Goal: Information Seeking & Learning: Learn about a topic

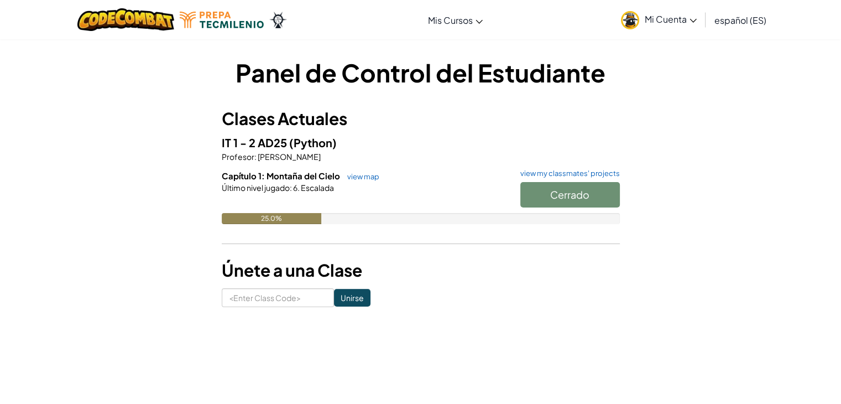
click at [296, 211] on div at bounding box center [421, 203] width 398 height 20
click at [370, 173] on link "view map" at bounding box center [361, 176] width 38 height 9
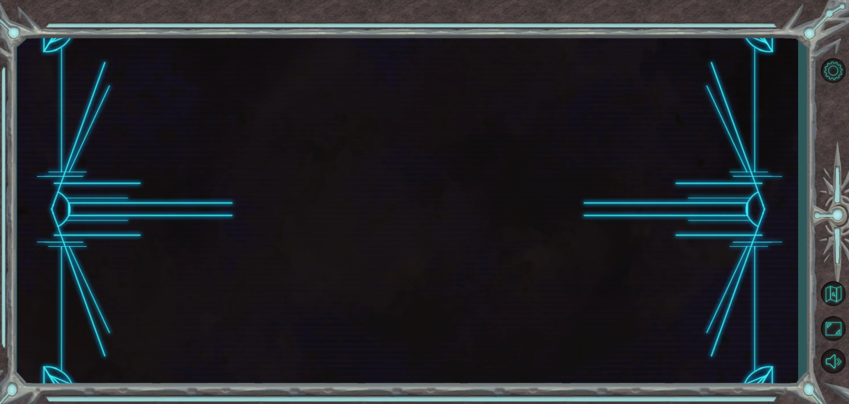
click at [362, 175] on div at bounding box center [407, 209] width 781 height 355
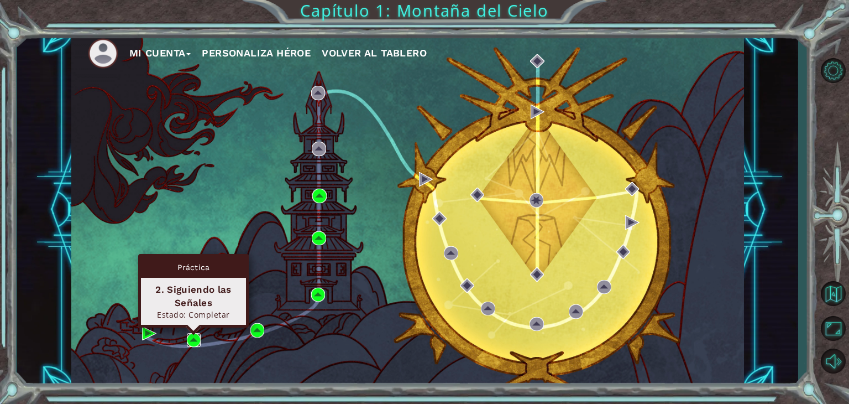
click at [194, 337] on img at bounding box center [194, 340] width 14 height 14
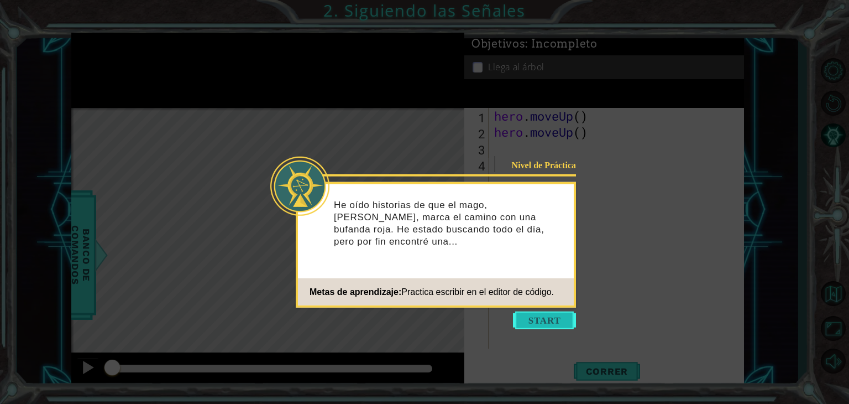
click at [549, 315] on button "Start" at bounding box center [544, 320] width 63 height 18
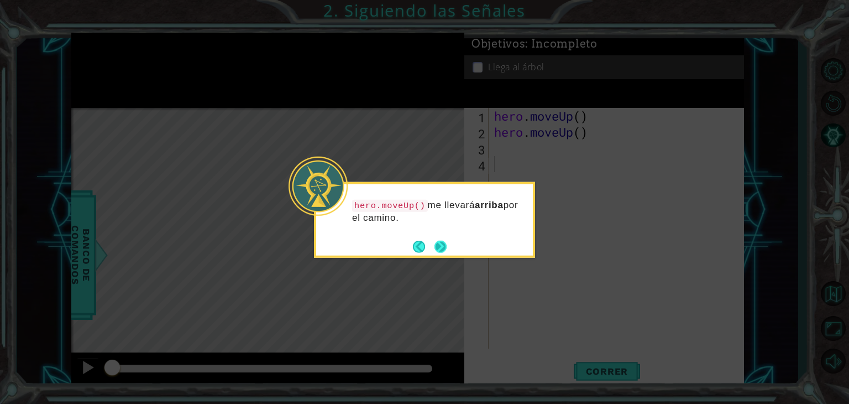
click at [436, 244] on button "Next" at bounding box center [440, 246] width 13 height 13
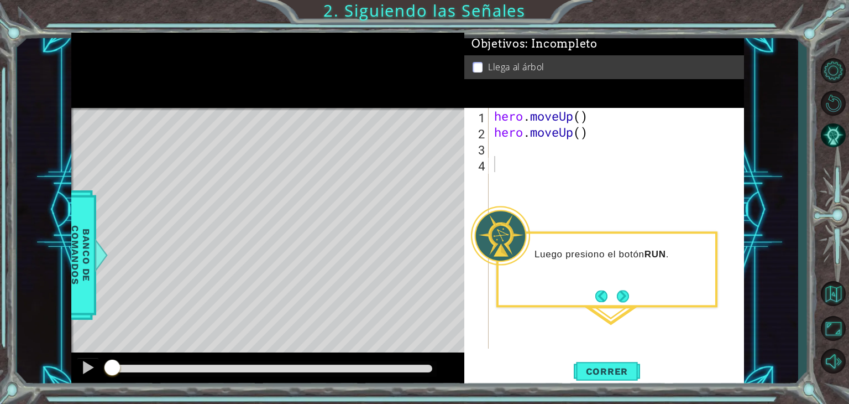
click at [436, 244] on div "Level Map" at bounding box center [326, 271] width 511 height 326
click at [593, 373] on span "Correr" at bounding box center [607, 371] width 65 height 11
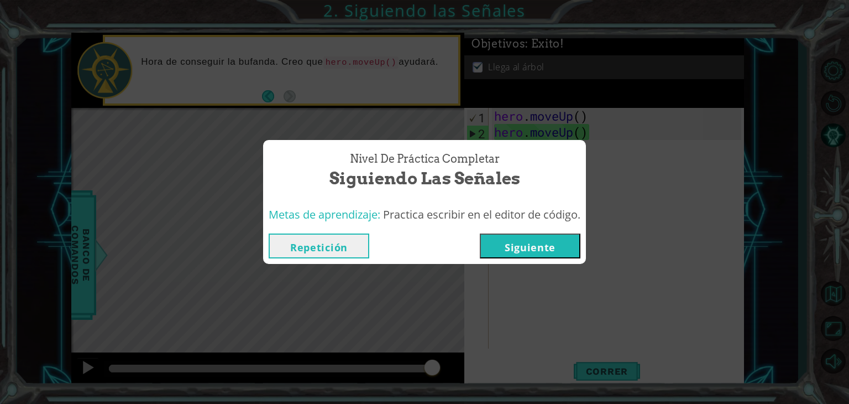
click at [544, 251] on button "Siguiente" at bounding box center [530, 245] width 101 height 25
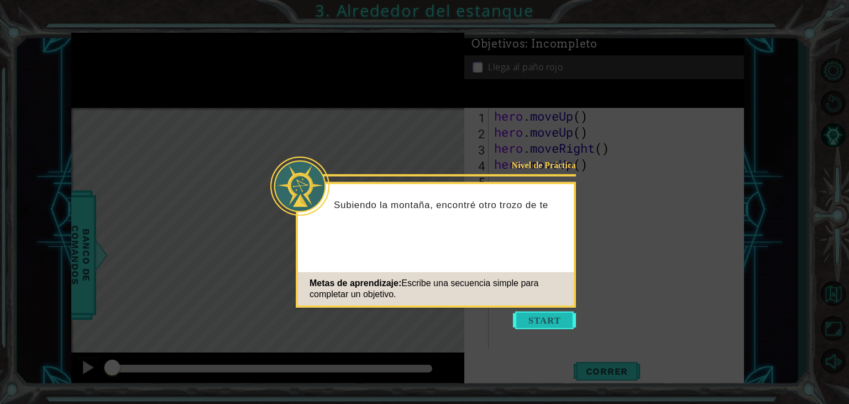
click at [541, 312] on button "Start" at bounding box center [544, 320] width 63 height 18
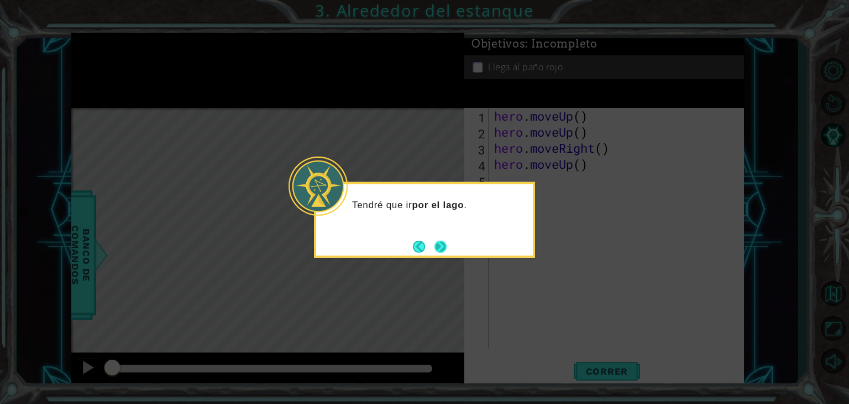
click at [441, 247] on button "Next" at bounding box center [441, 246] width 12 height 12
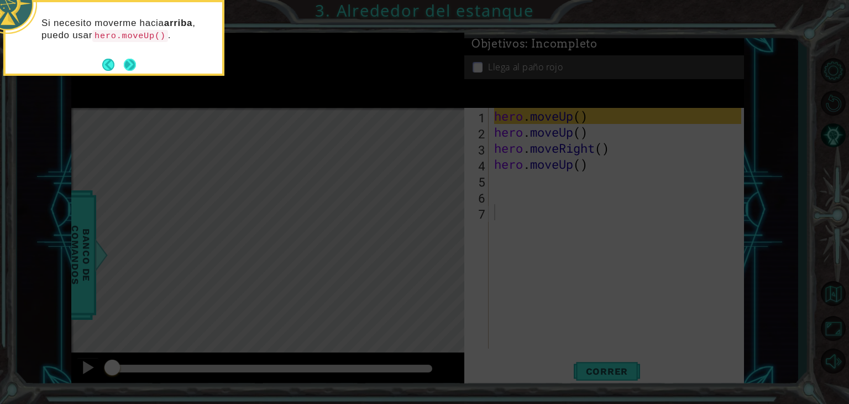
click at [133, 65] on button "Next" at bounding box center [130, 65] width 12 height 12
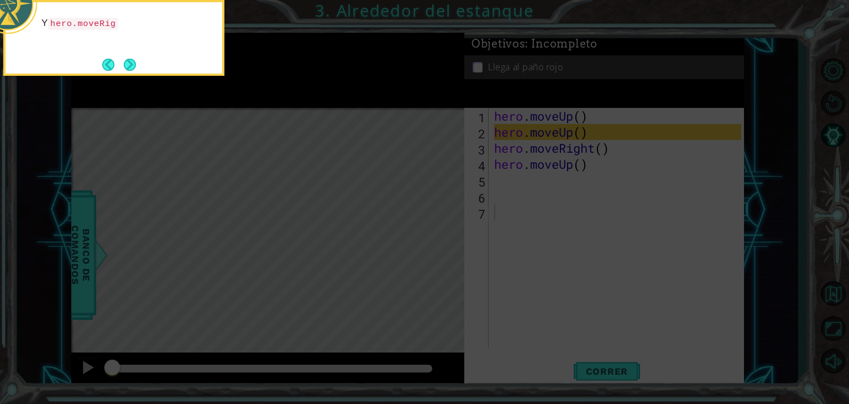
click at [133, 65] on button "Next" at bounding box center [130, 65] width 12 height 12
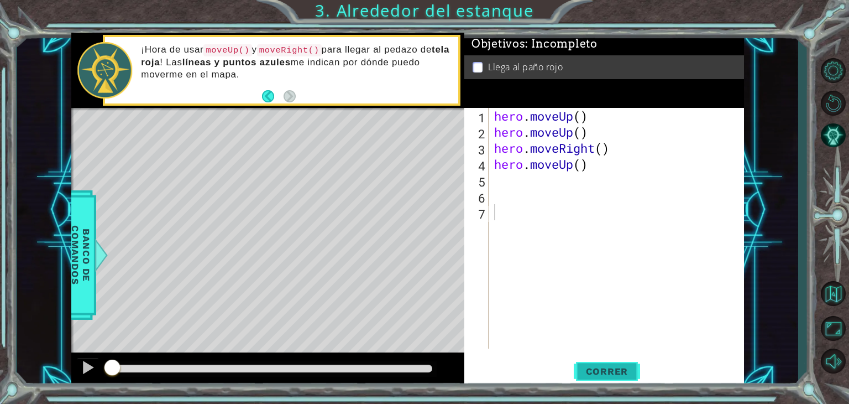
click at [608, 365] on button "Correr" at bounding box center [607, 371] width 66 height 28
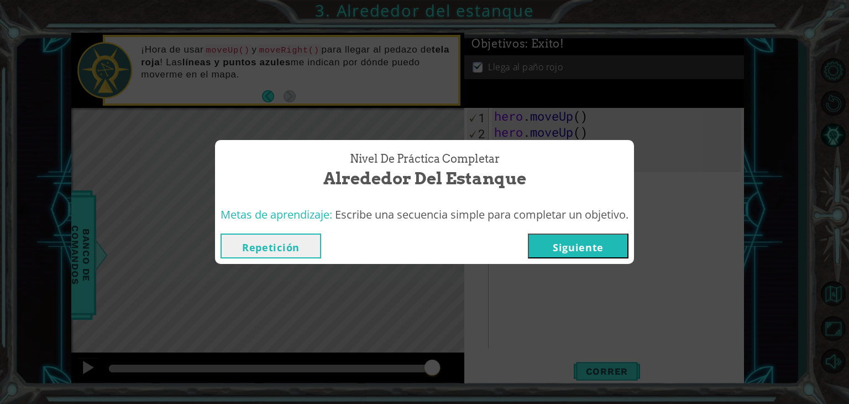
click at [599, 244] on button "Siguiente" at bounding box center [578, 245] width 101 height 25
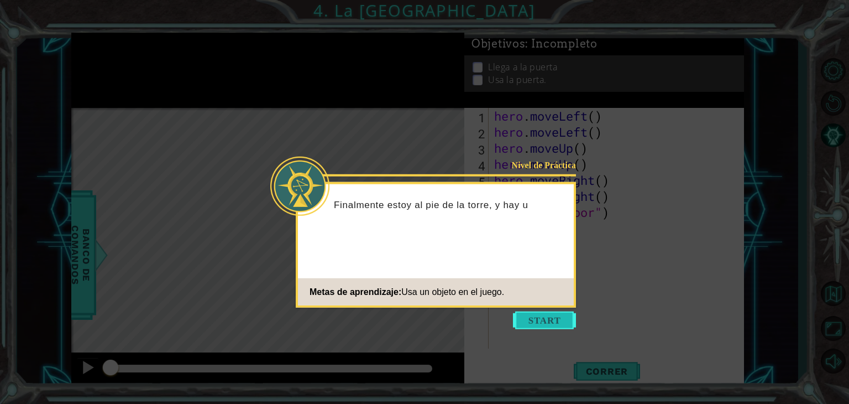
click at [535, 326] on button "Start" at bounding box center [544, 320] width 63 height 18
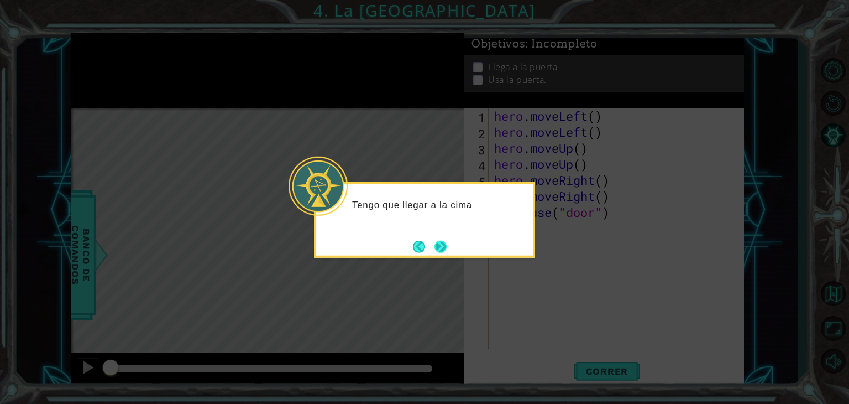
click at [440, 248] on button "Next" at bounding box center [441, 246] width 12 height 12
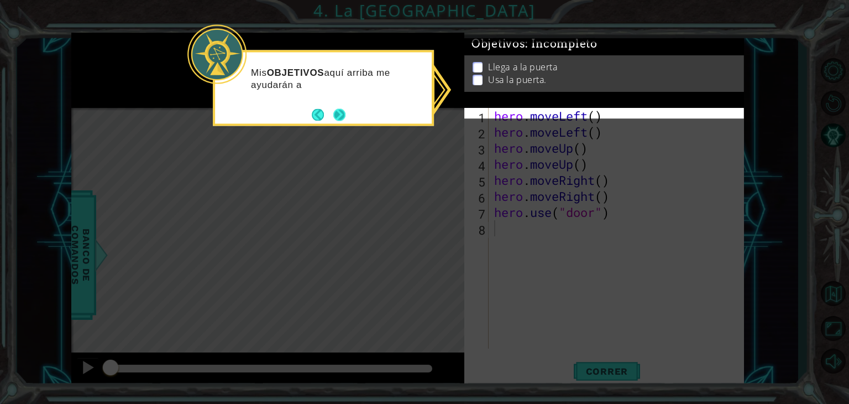
click at [345, 118] on button "Next" at bounding box center [339, 114] width 12 height 12
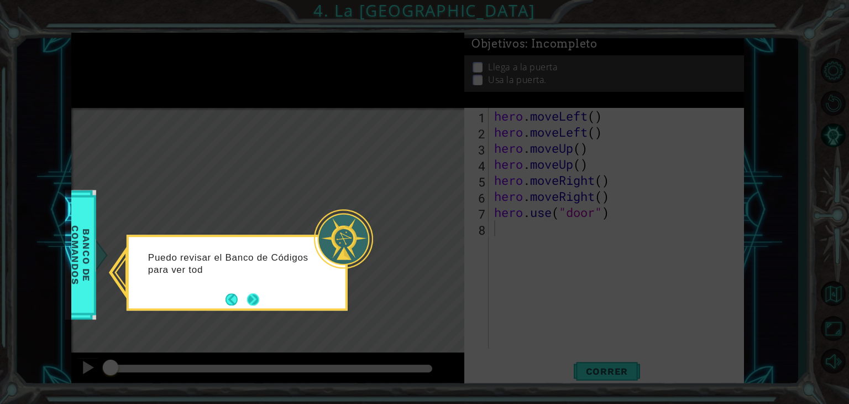
click at [259, 298] on button "Next" at bounding box center [253, 299] width 12 height 12
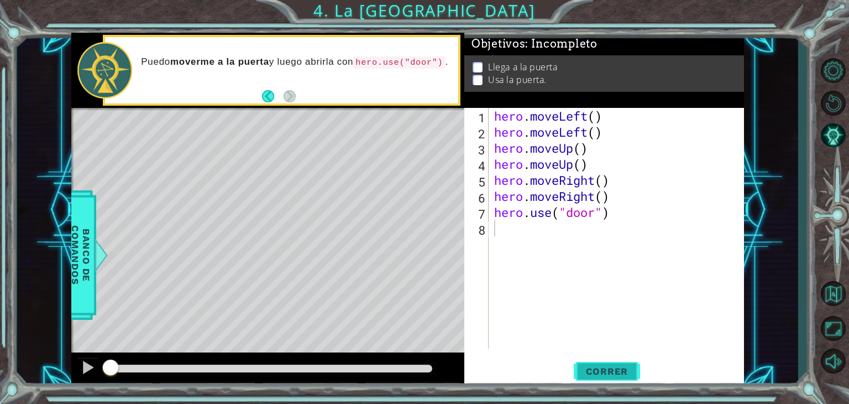
click at [624, 373] on span "Correr" at bounding box center [607, 371] width 65 height 11
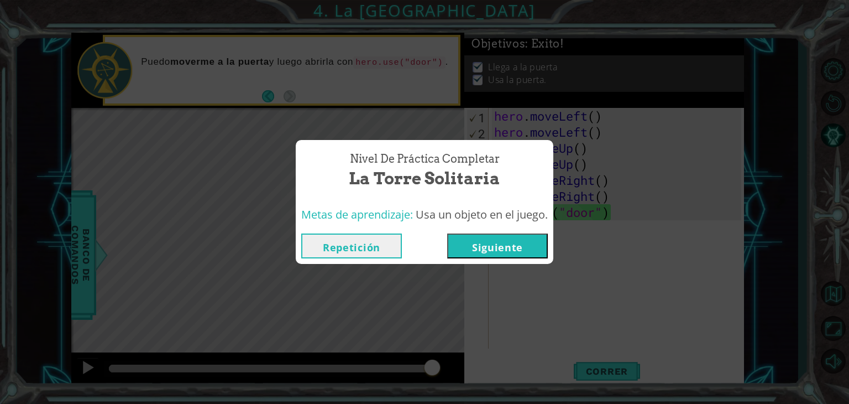
click at [486, 243] on button "Siguiente" at bounding box center [497, 245] width 101 height 25
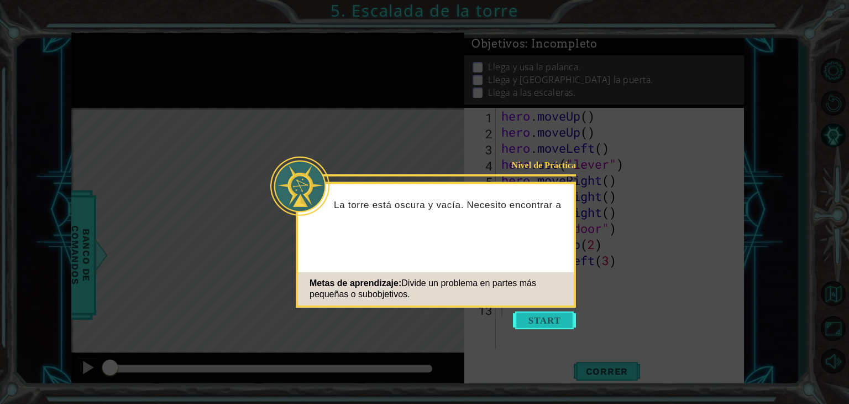
click at [543, 317] on button "Start" at bounding box center [544, 320] width 63 height 18
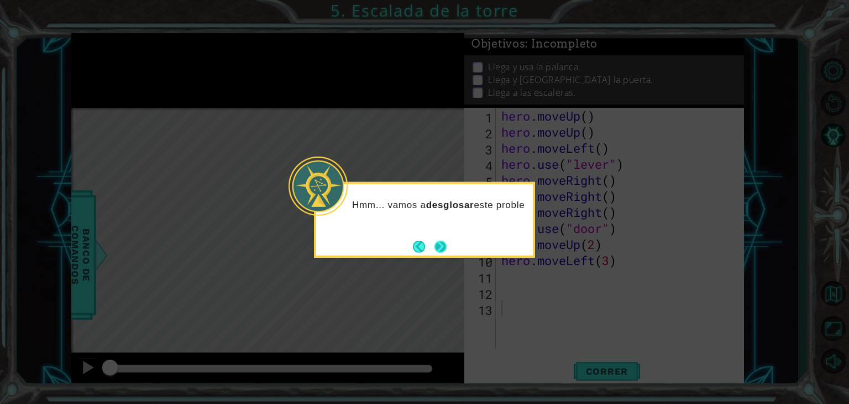
click at [442, 240] on button "Next" at bounding box center [441, 246] width 12 height 12
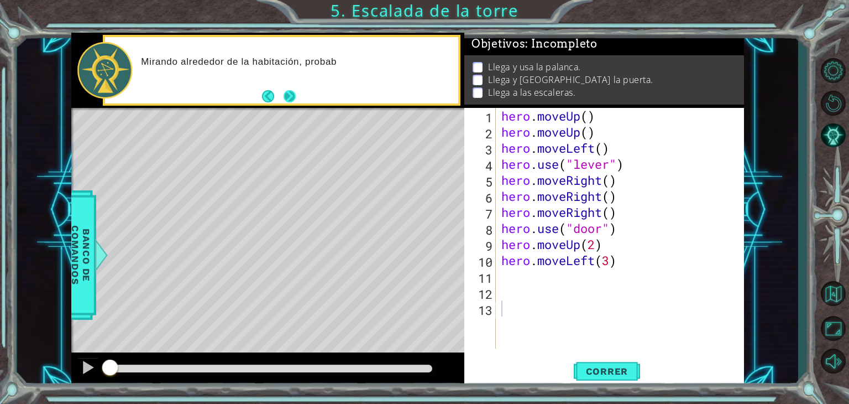
click at [293, 93] on button "Next" at bounding box center [290, 96] width 13 height 13
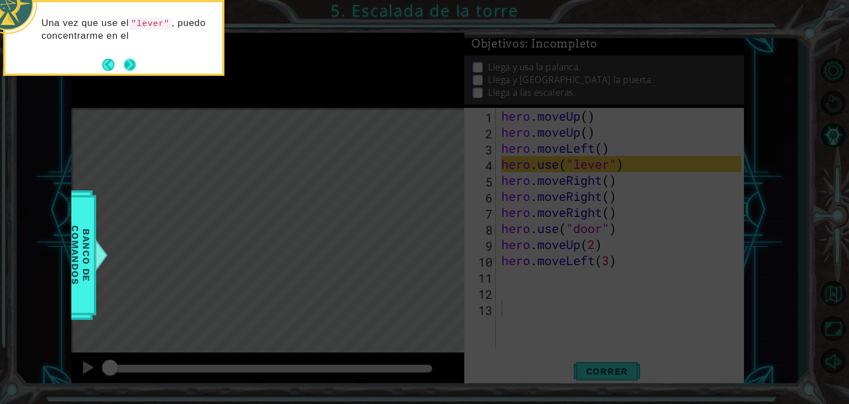
click at [127, 65] on button "Next" at bounding box center [130, 65] width 12 height 12
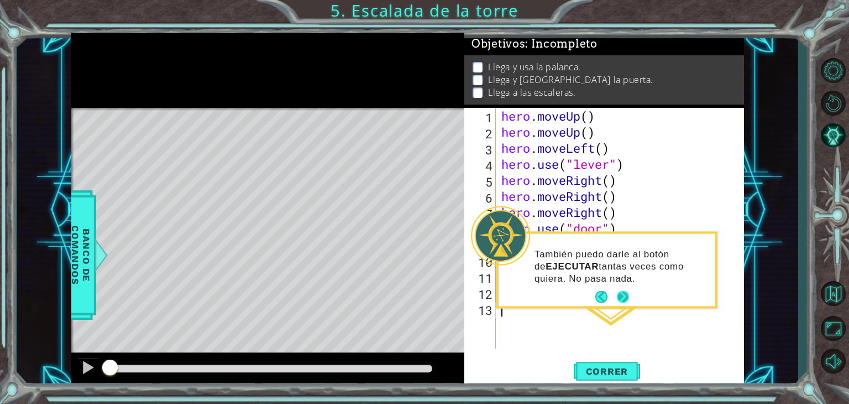
click at [622, 291] on button "Next" at bounding box center [623, 297] width 12 height 12
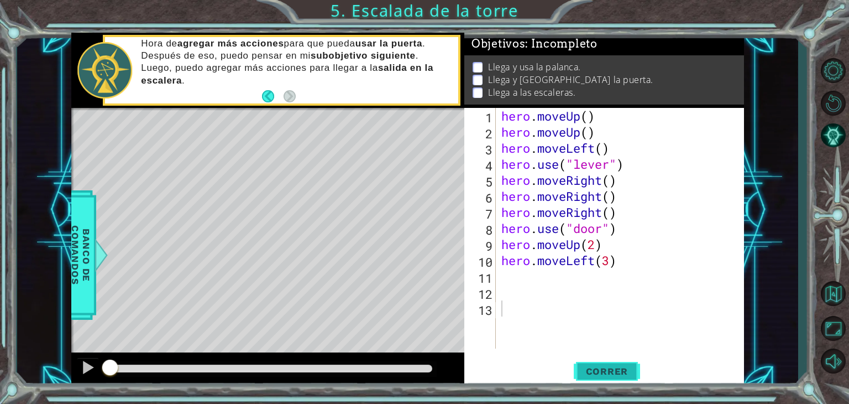
click at [617, 372] on span "Correr" at bounding box center [607, 371] width 65 height 11
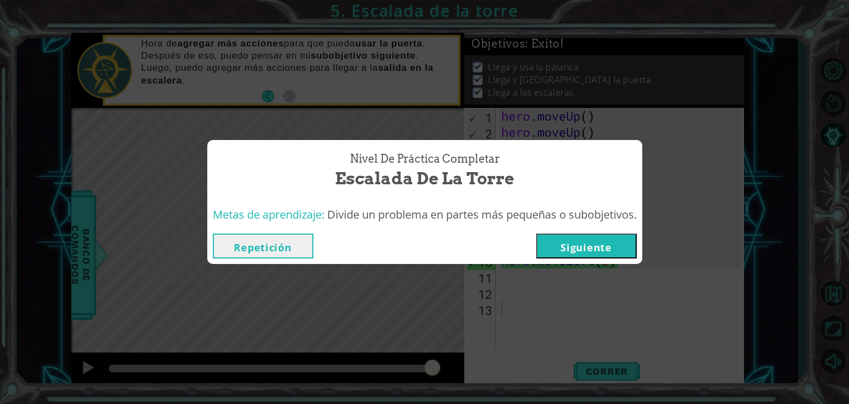
drag, startPoint x: 598, startPoint y: 255, endPoint x: 606, endPoint y: 244, distance: 12.7
click at [606, 244] on button "Siguiente" at bounding box center [586, 245] width 101 height 25
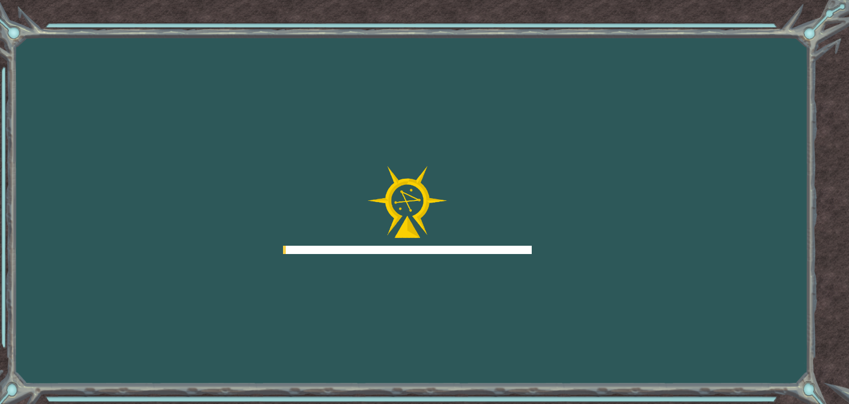
click at [606, 244] on div "Goals Error al cargar desde el servidor. Intenta refrescar la página. Necesitar…" at bounding box center [424, 202] width 849 height 404
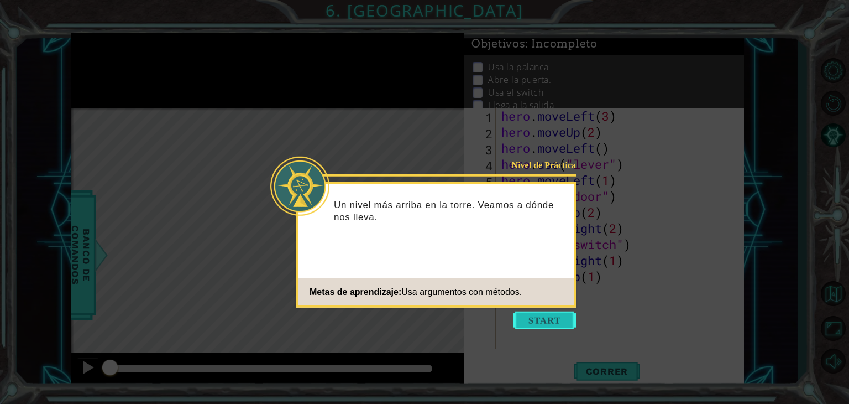
click at [566, 320] on button "Start" at bounding box center [544, 320] width 63 height 18
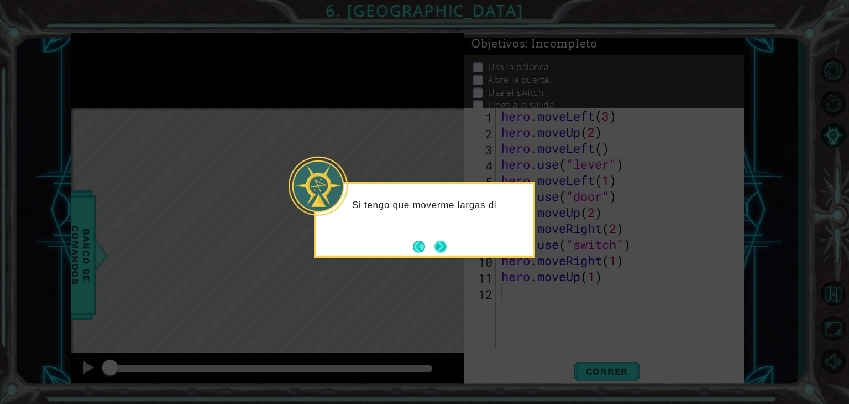
click at [446, 251] on button "Next" at bounding box center [441, 246] width 12 height 12
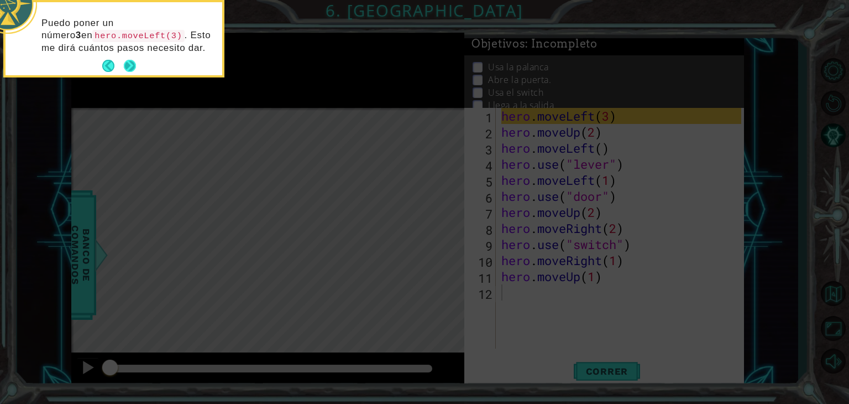
click at [126, 63] on button "Next" at bounding box center [130, 66] width 12 height 12
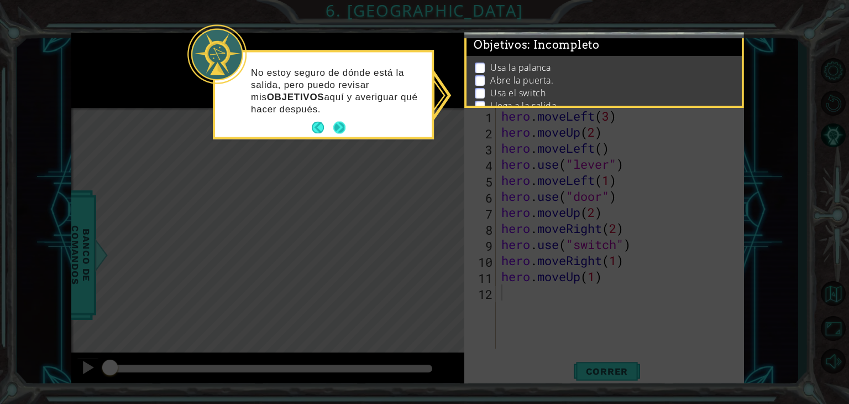
click at [346, 127] on button "Next" at bounding box center [339, 128] width 12 height 12
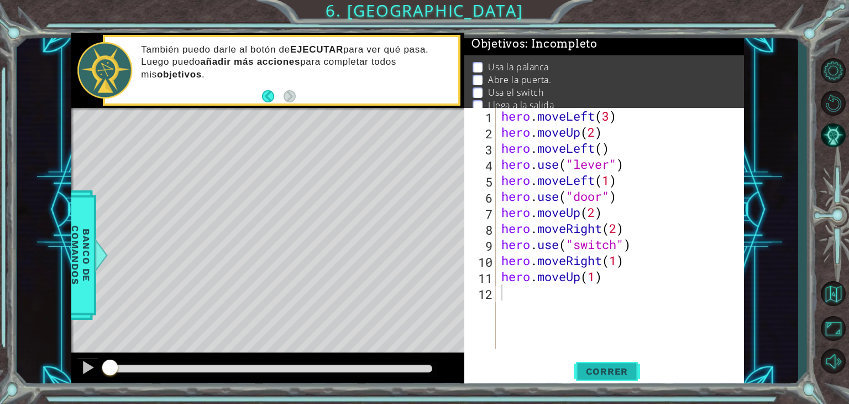
click at [617, 369] on span "Correr" at bounding box center [607, 371] width 65 height 11
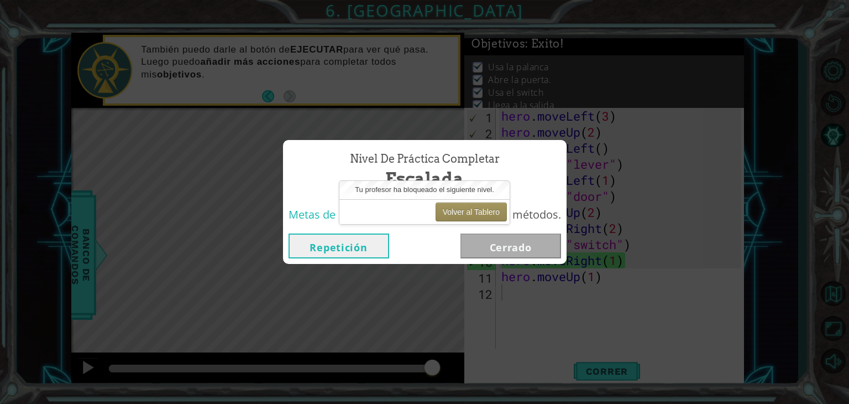
click at [363, 242] on button "Repetición" at bounding box center [339, 245] width 101 height 25
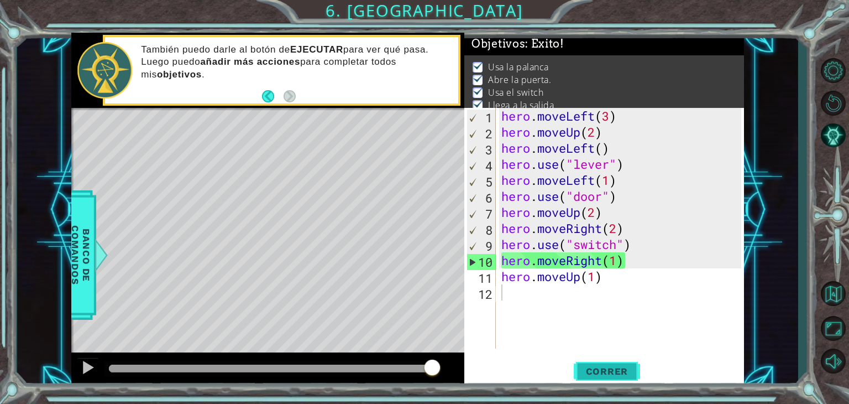
click at [628, 364] on button "Correr" at bounding box center [607, 371] width 66 height 28
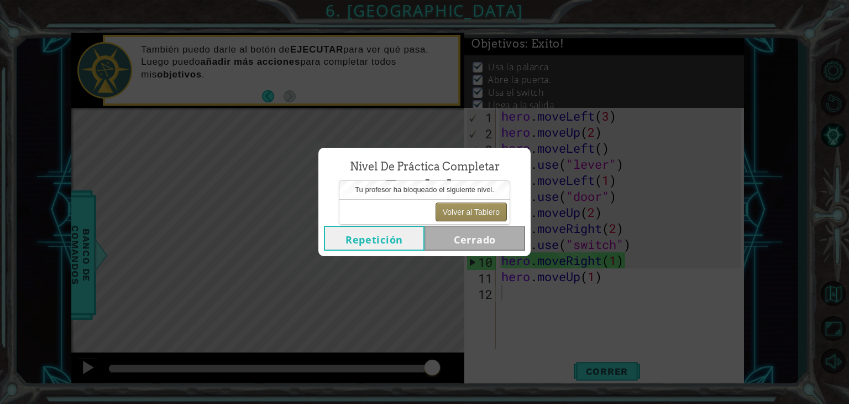
click at [478, 203] on button "Volver al Tablero" at bounding box center [471, 211] width 71 height 19
click at [478, 209] on button "Volver al Tablero" at bounding box center [471, 211] width 71 height 19
